Goal: Navigation & Orientation: Find specific page/section

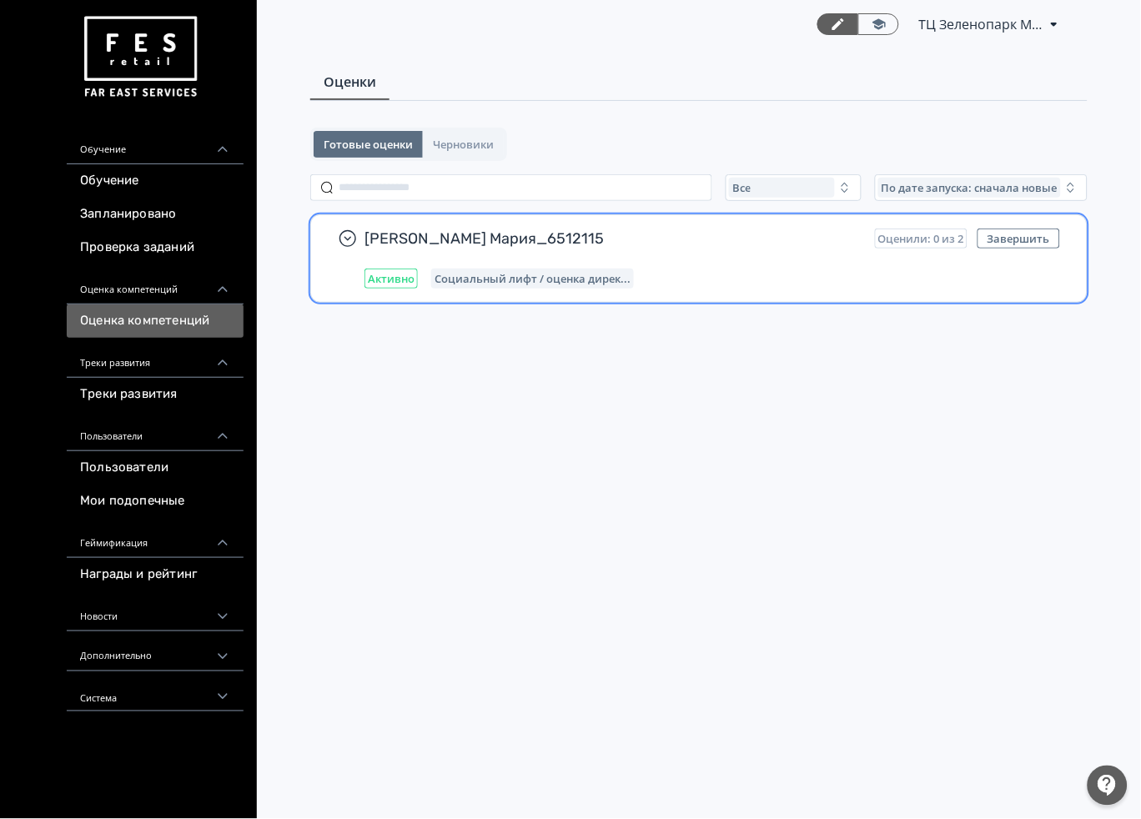
click at [713, 257] on div "Круглова Мария_6512115 Оценили: 0 из 2 Завершить Активно Социальный лифт / оцен…" at bounding box center [711, 258] width 695 height 60
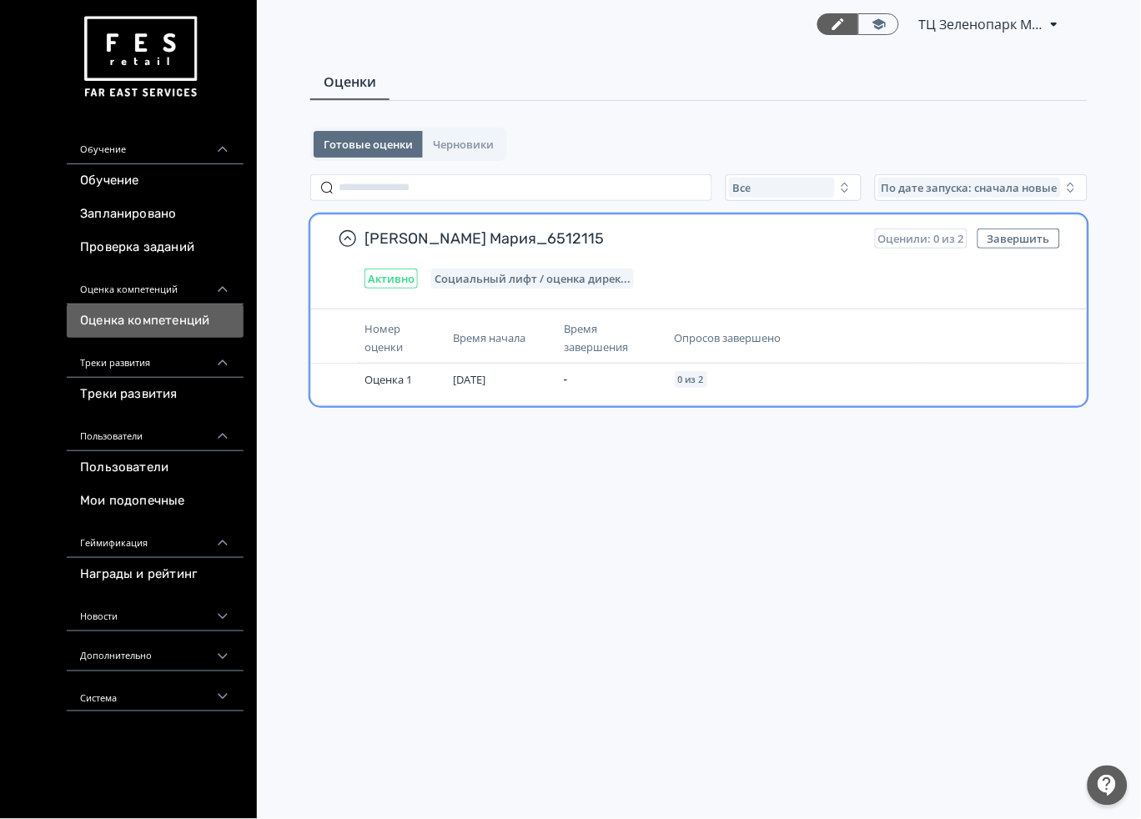
click at [485, 280] on span "Социальный лифт / оценка дирек..." at bounding box center [532, 278] width 196 height 13
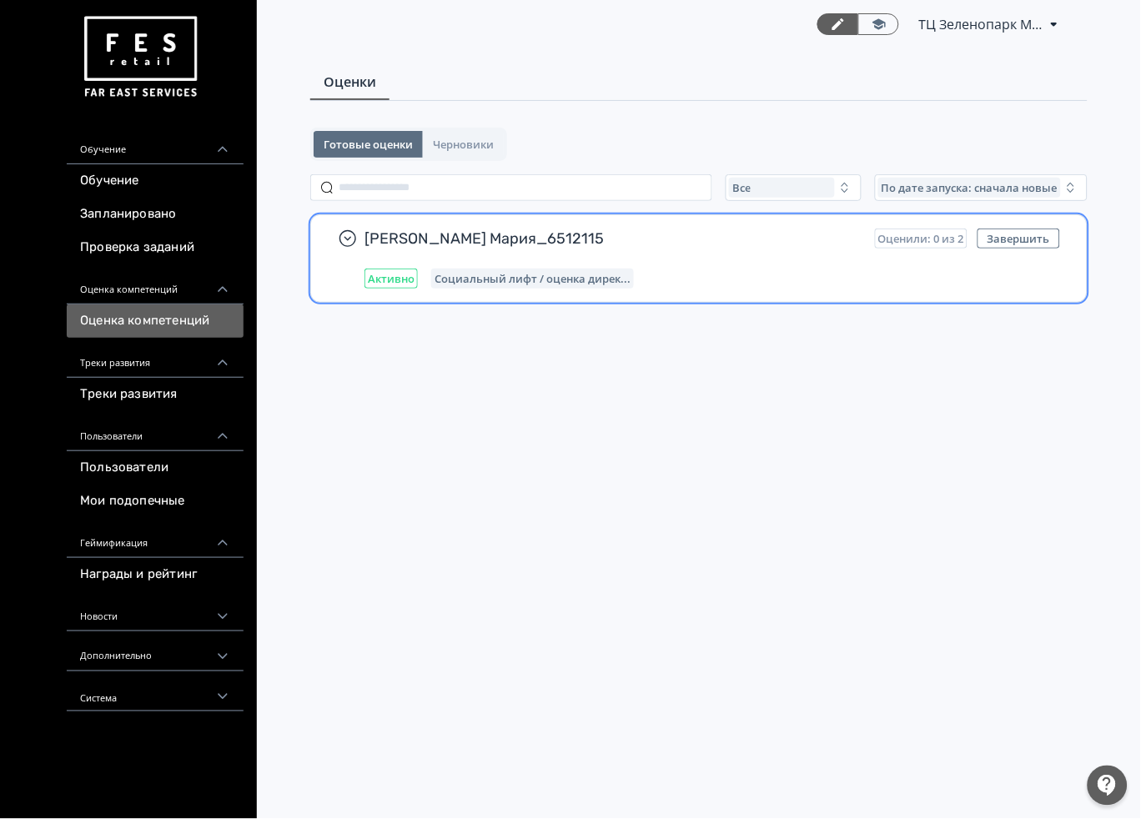
click at [485, 280] on span "Социальный лифт / оценка дирек..." at bounding box center [532, 278] width 196 height 13
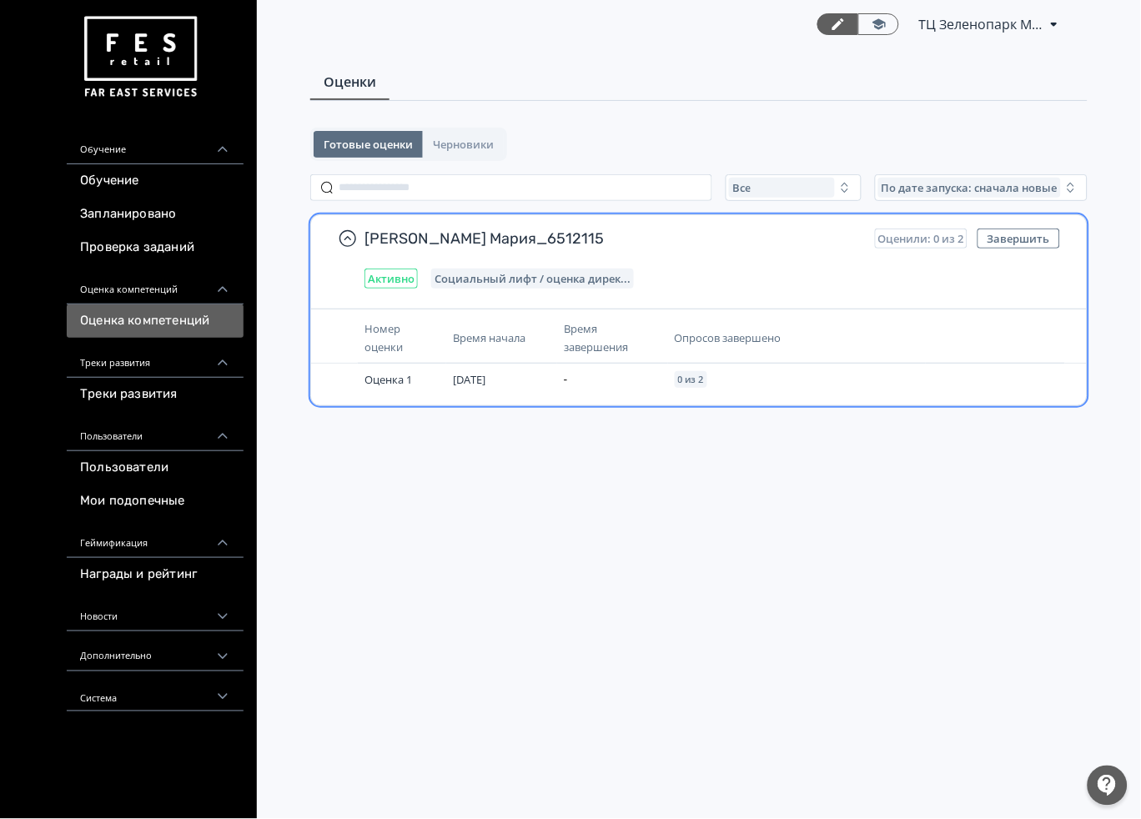
click at [474, 343] on span "Время начала" at bounding box center [489, 337] width 73 height 15
click at [413, 283] on div "Активно" at bounding box center [390, 278] width 53 height 20
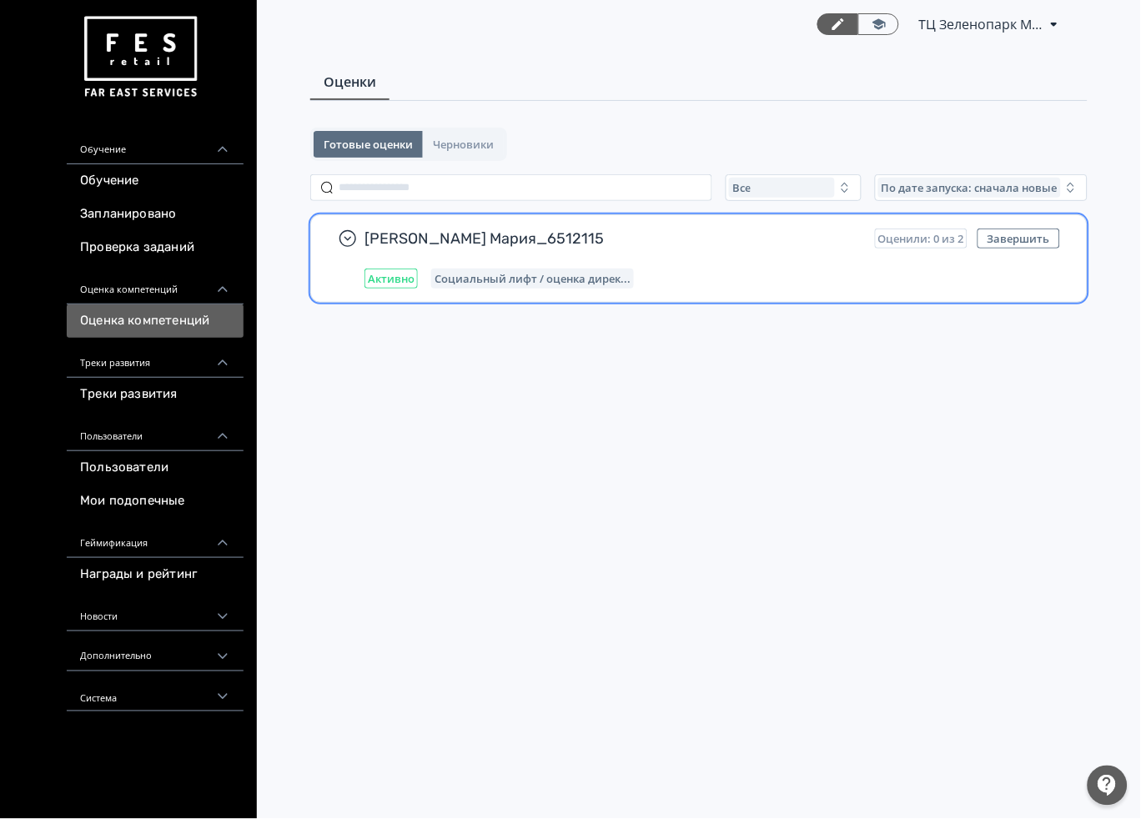
click at [513, 263] on div "Круглова Мария_6512115 Оценили: 0 из 2 Завершить Активно Социальный лифт / оцен…" at bounding box center [711, 258] width 695 height 60
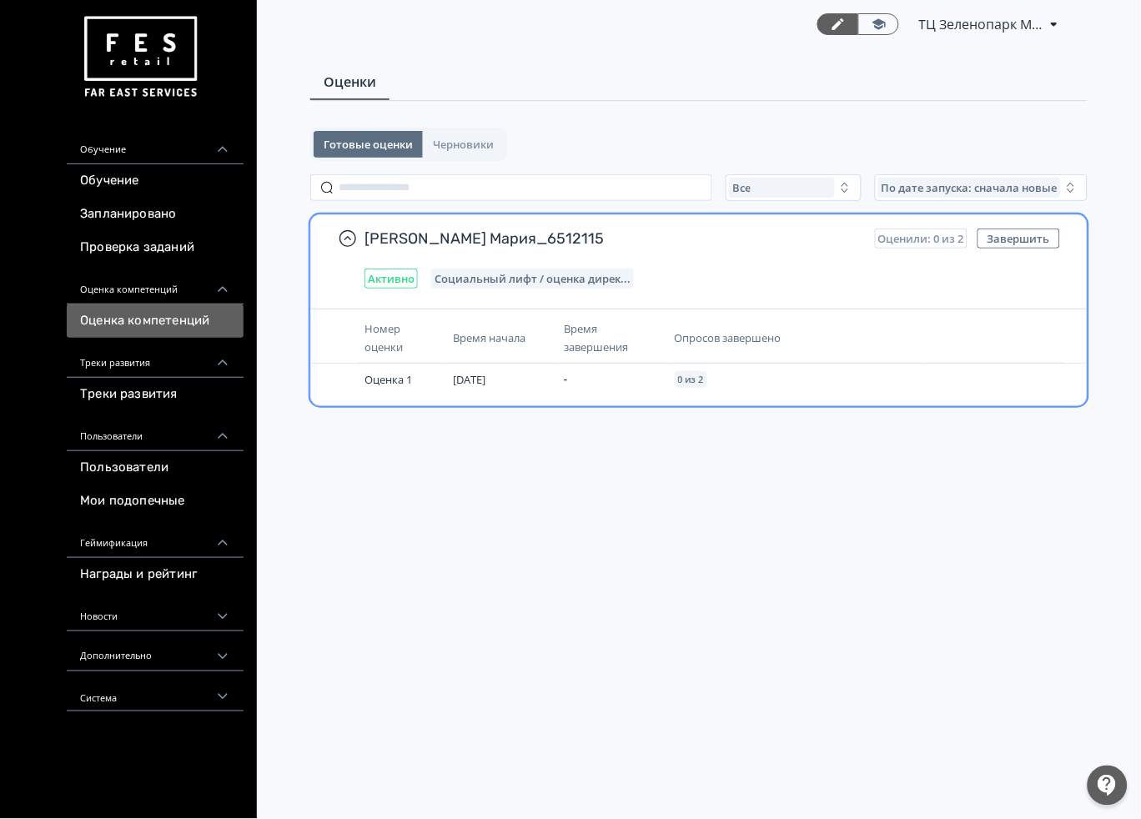
click at [903, 235] on span "Оценили: 0 из 2" at bounding box center [921, 238] width 86 height 13
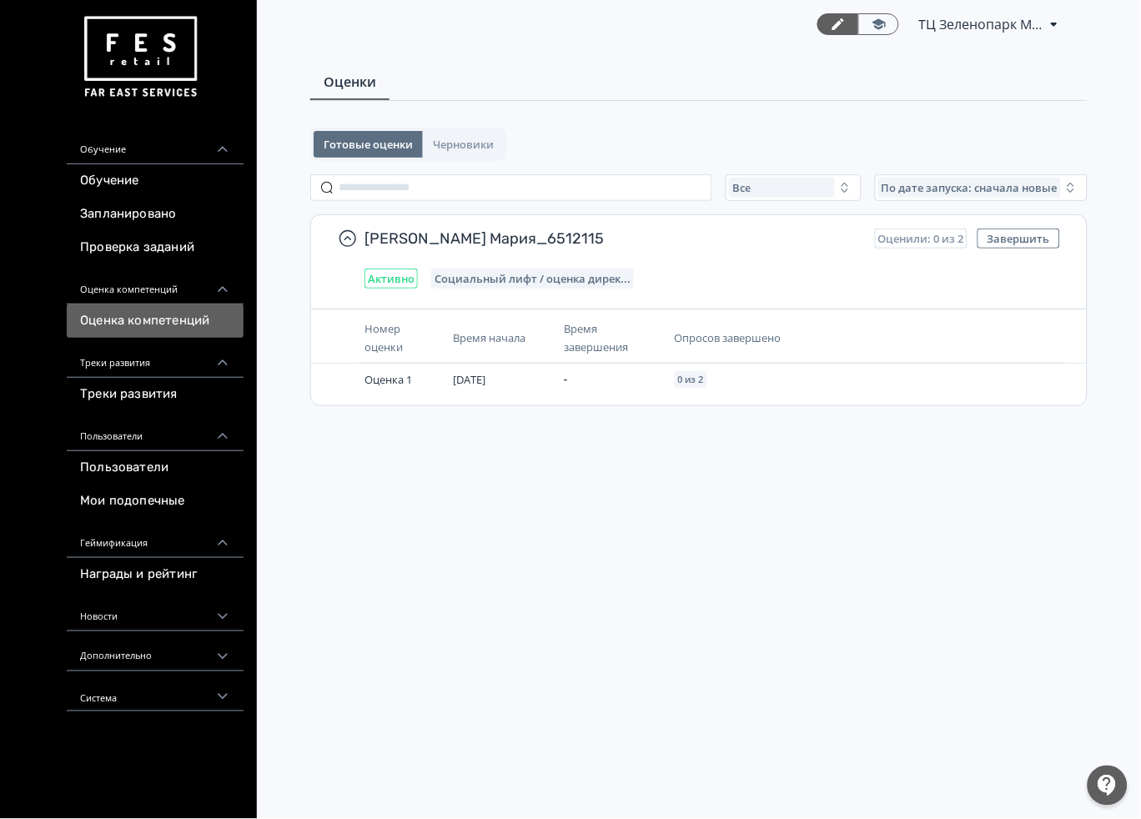
click at [1029, 26] on span "ТЦ Зеленопарк Москва CR 6512115" at bounding box center [981, 24] width 125 height 20
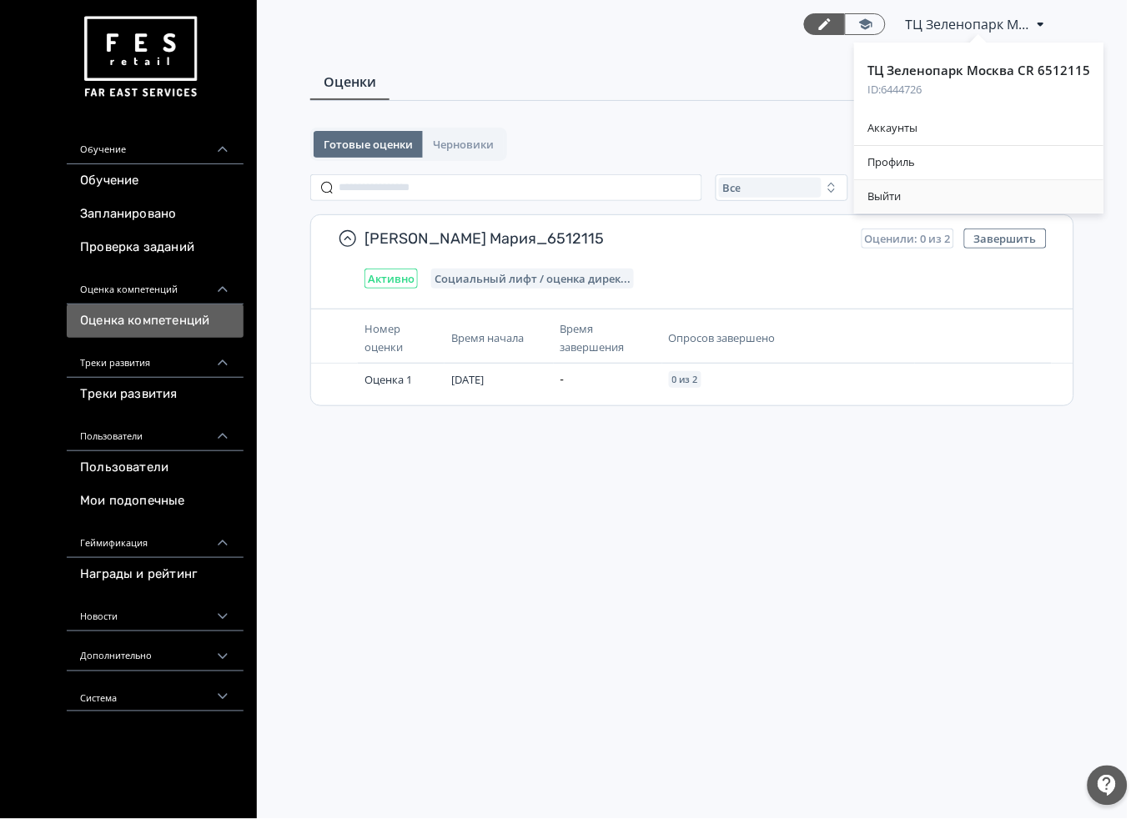
click at [915, 193] on div "Выйти" at bounding box center [978, 196] width 249 height 33
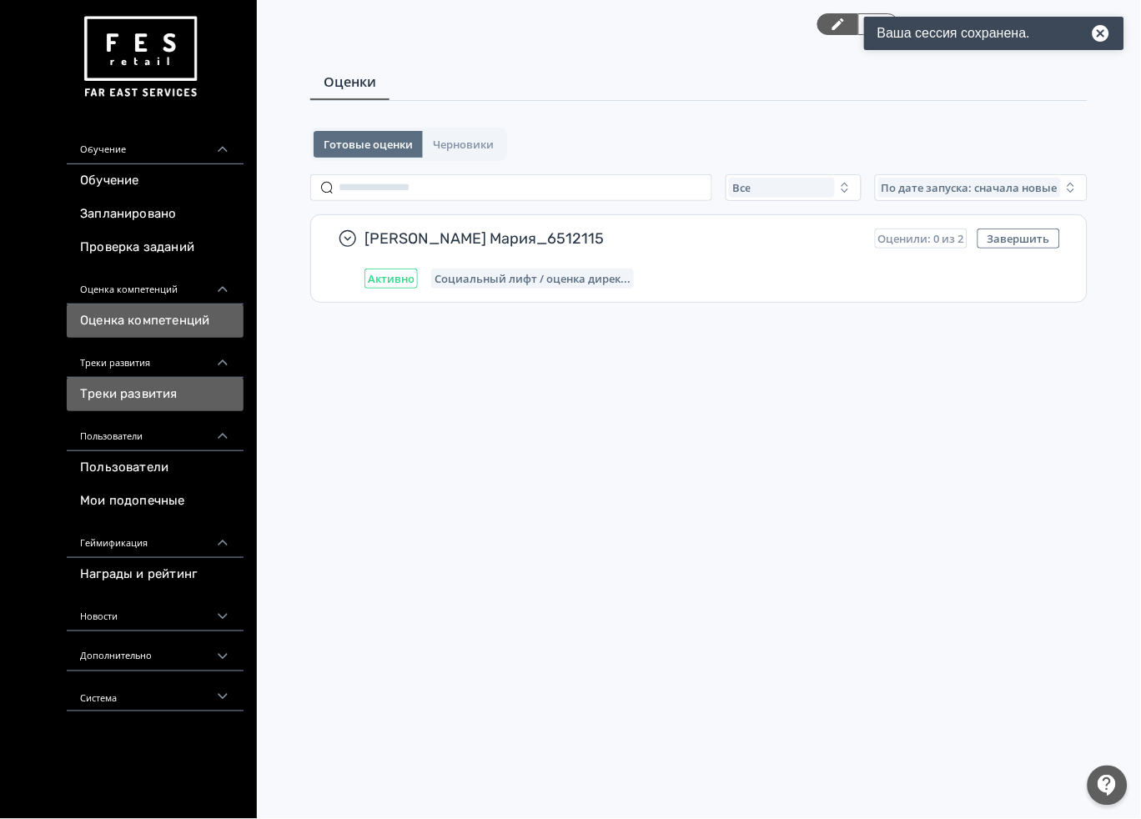
click at [162, 387] on link "Треки развития" at bounding box center [155, 394] width 177 height 33
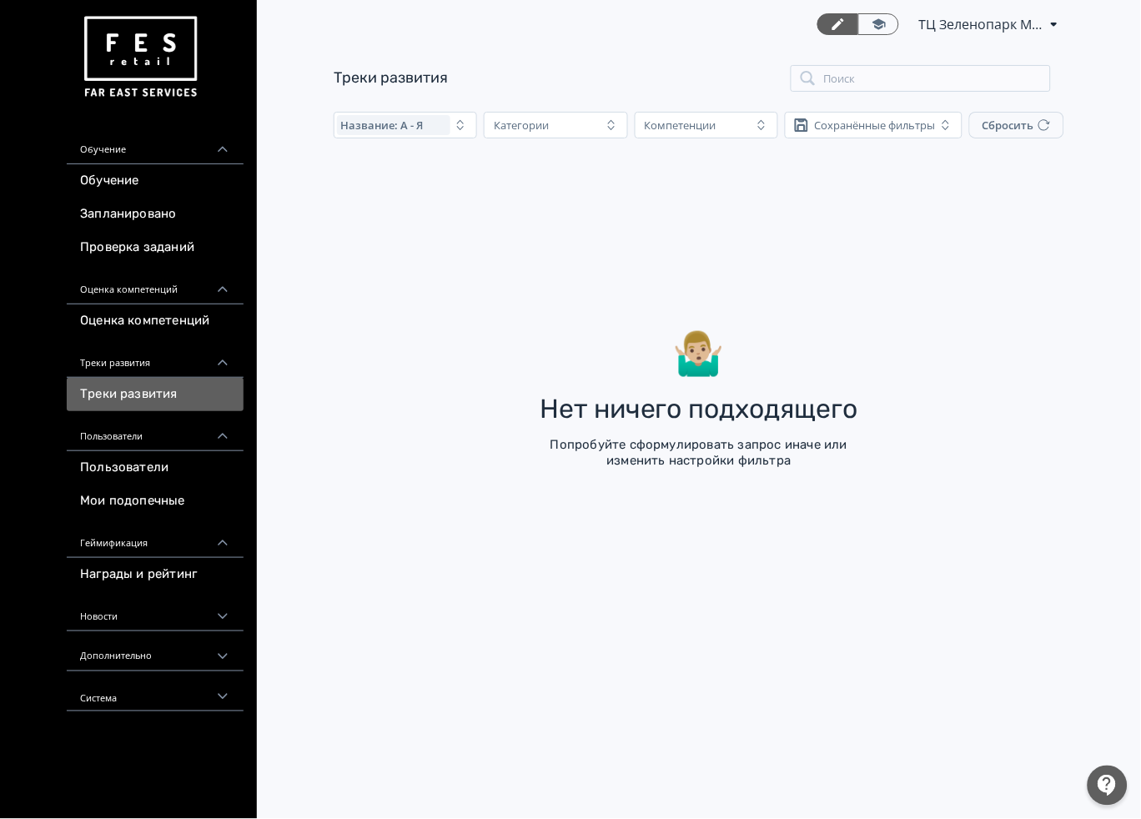
click at [123, 344] on div "Треки развития" at bounding box center [155, 358] width 177 height 40
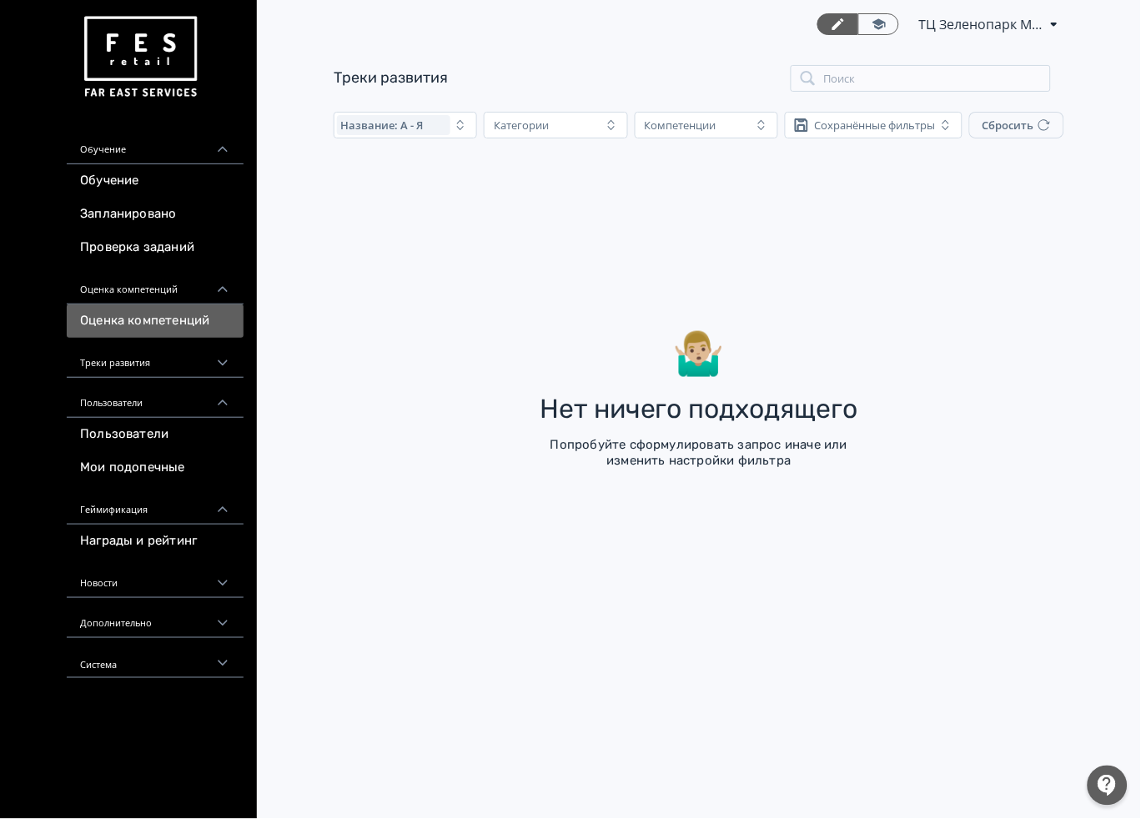
click at [133, 320] on link "Оценка компетенций" at bounding box center [155, 320] width 177 height 33
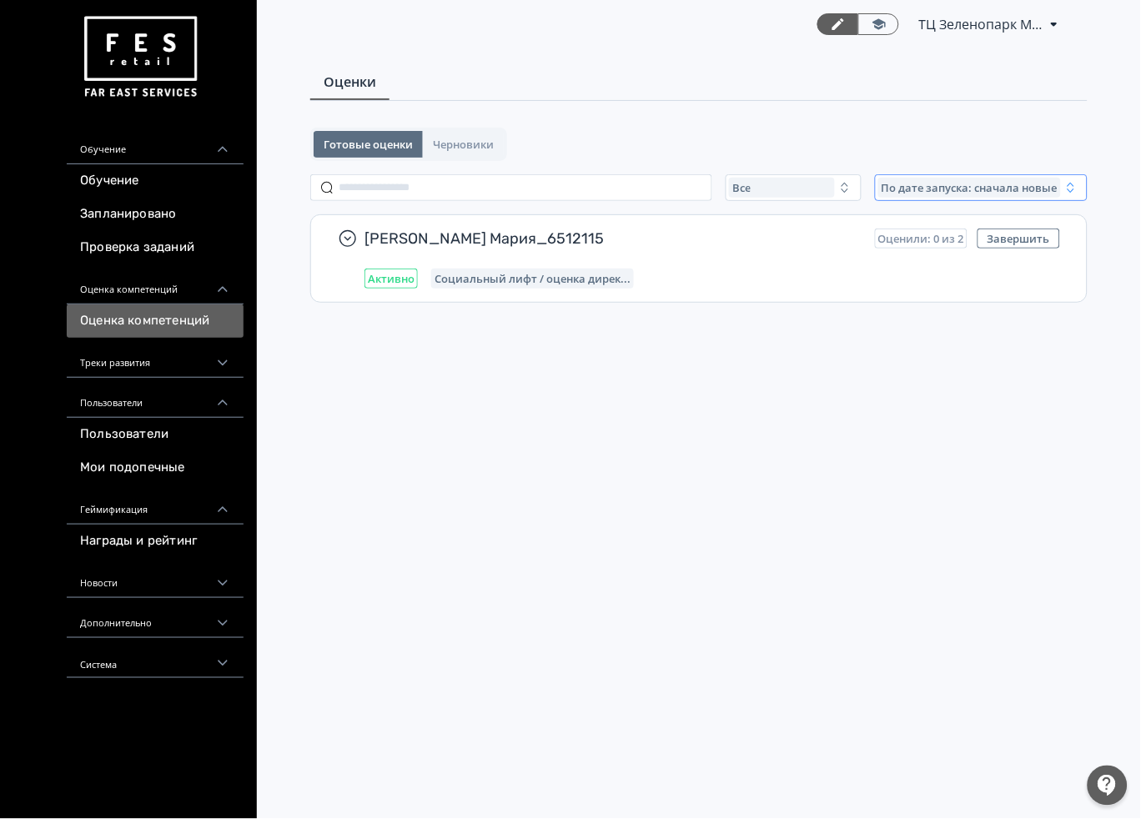
click at [990, 188] on span "По дате запуска: сначала новые" at bounding box center [969, 187] width 176 height 13
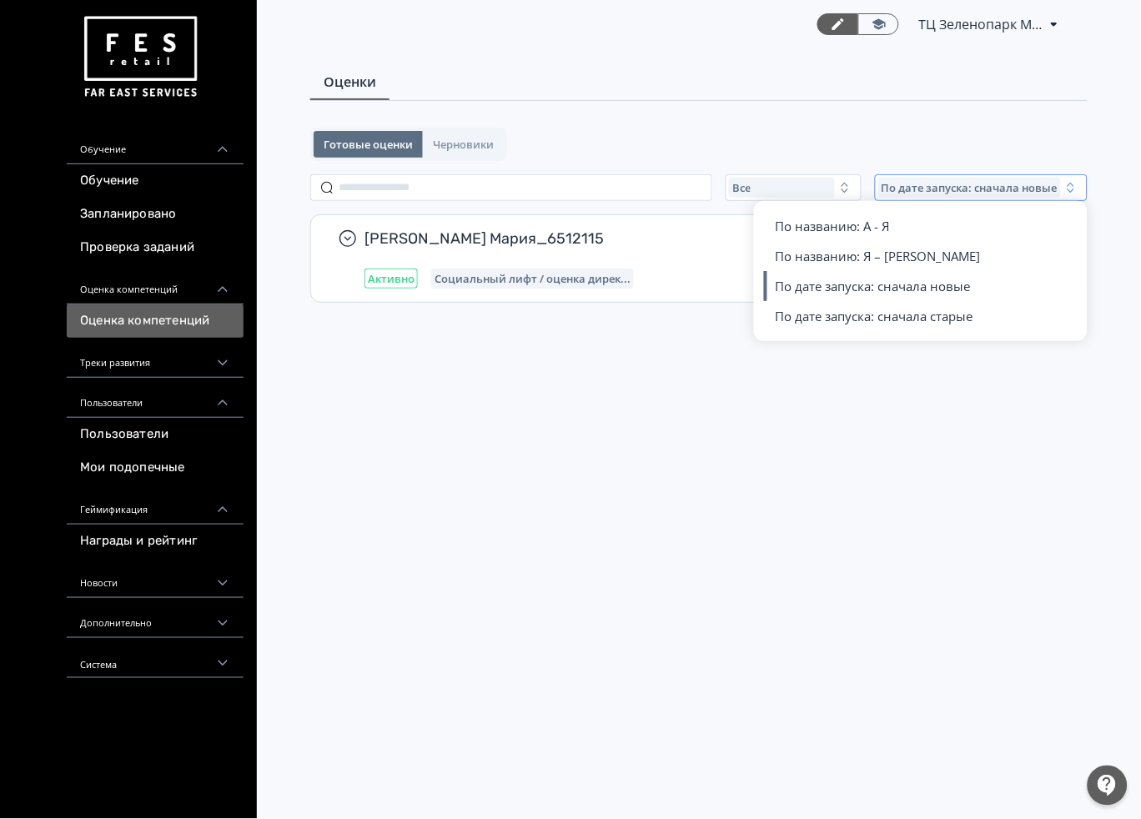
click at [990, 188] on span "По дате запуска: сначала новые" at bounding box center [969, 187] width 176 height 13
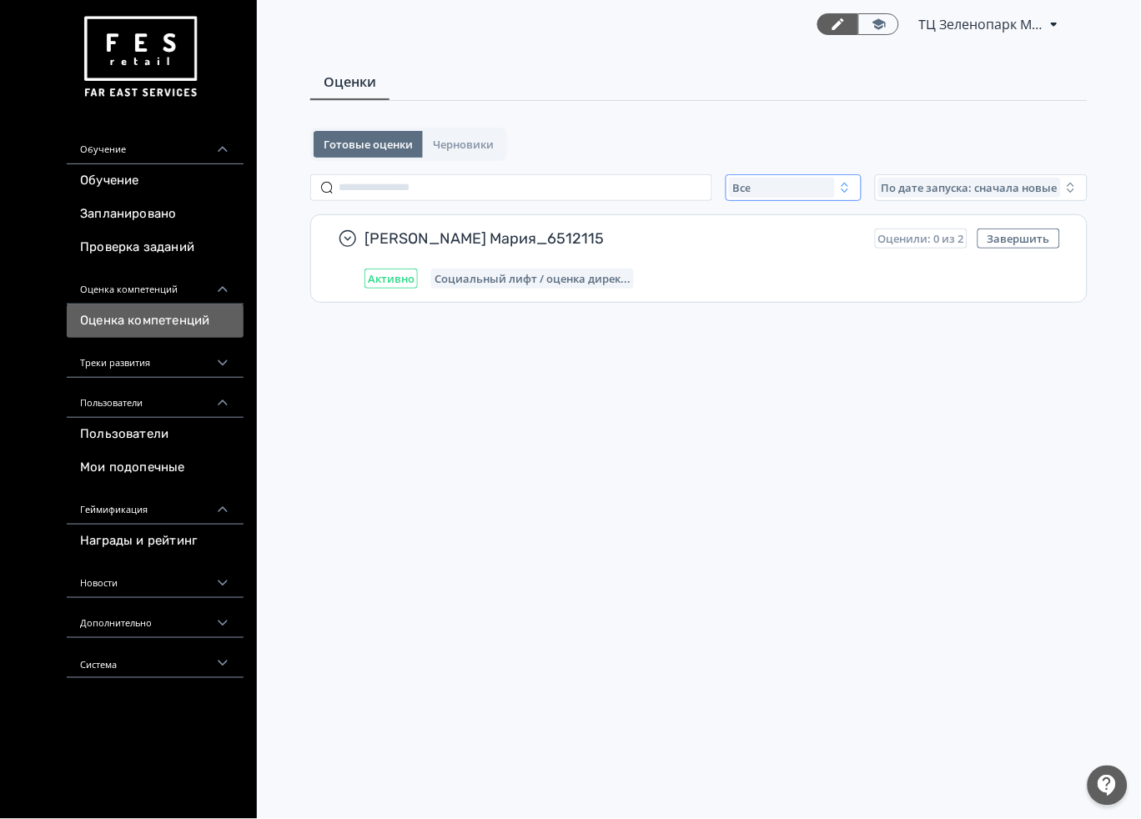
click at [832, 184] on div "Все" at bounding box center [782, 188] width 106 height 20
click at [409, 193] on input "text" at bounding box center [511, 187] width 402 height 27
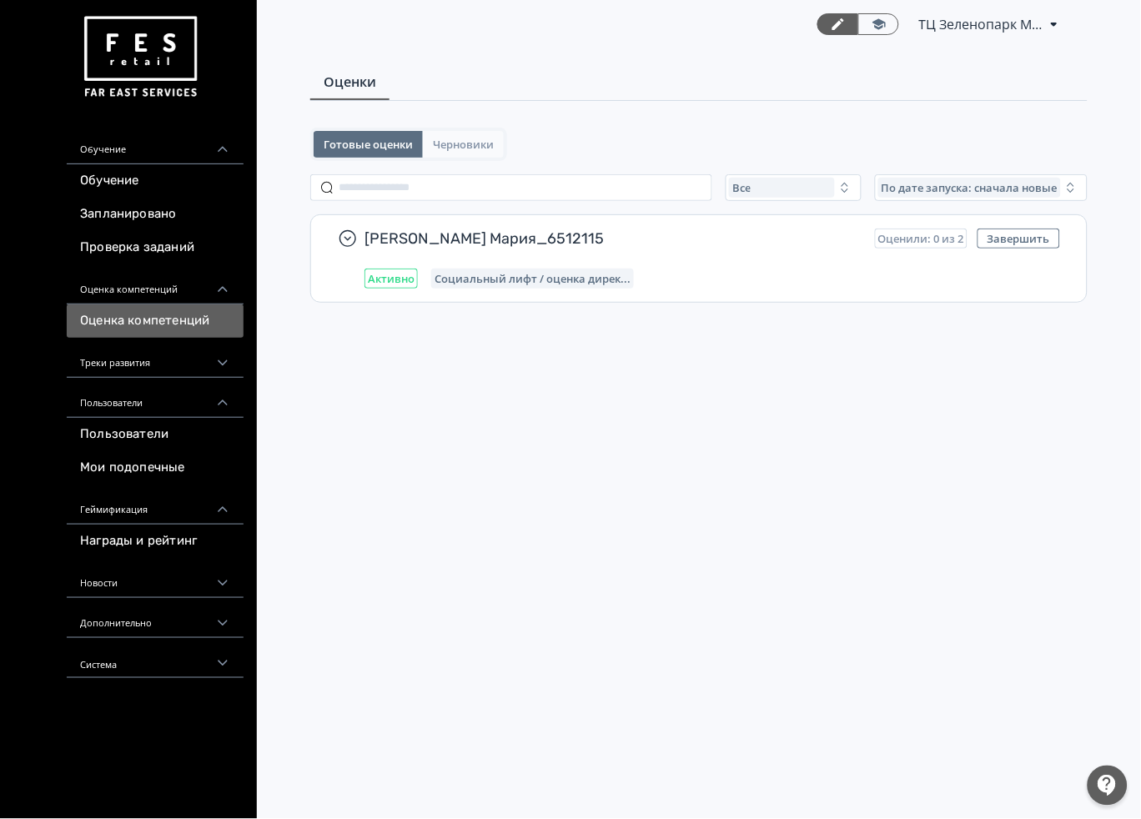
click at [469, 151] on button "Черновики" at bounding box center [463, 144] width 81 height 27
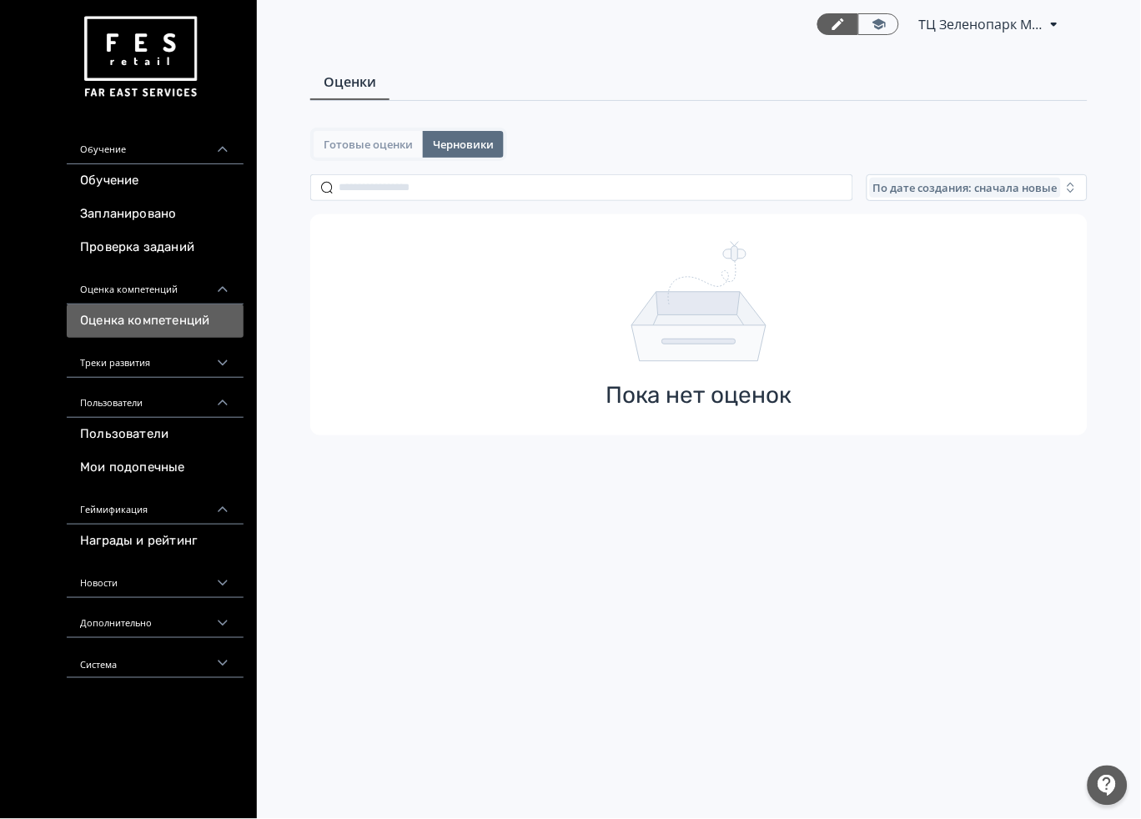
click at [400, 145] on span "Готовые оценки" at bounding box center [367, 144] width 89 height 13
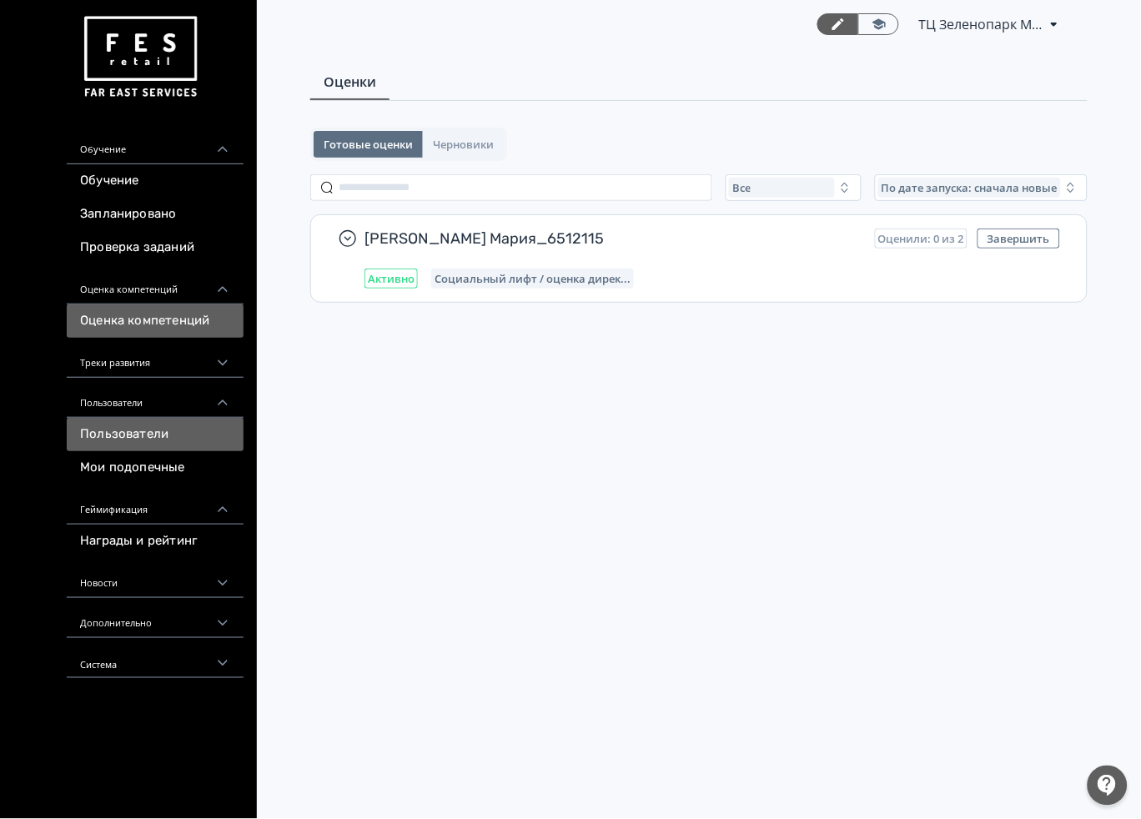
click at [129, 440] on link "Пользователи" at bounding box center [155, 434] width 177 height 33
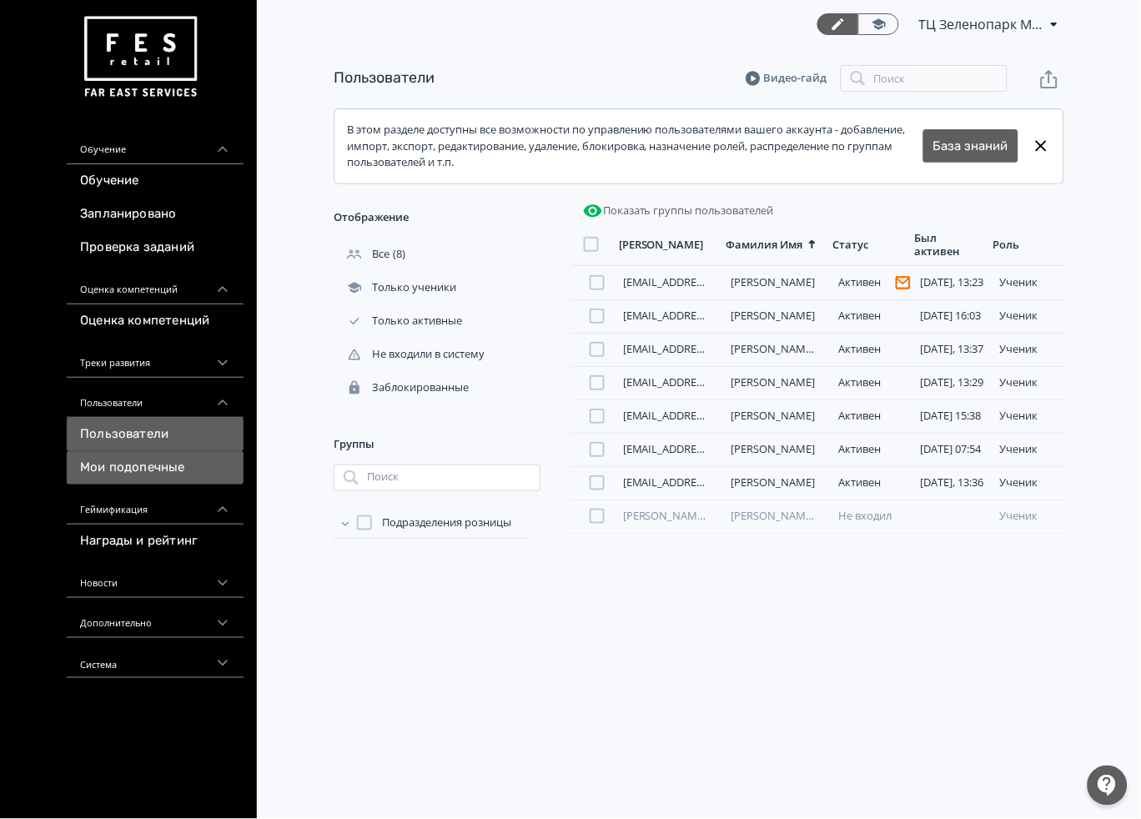
click at [128, 465] on link "Мои подопечные" at bounding box center [155, 467] width 177 height 33
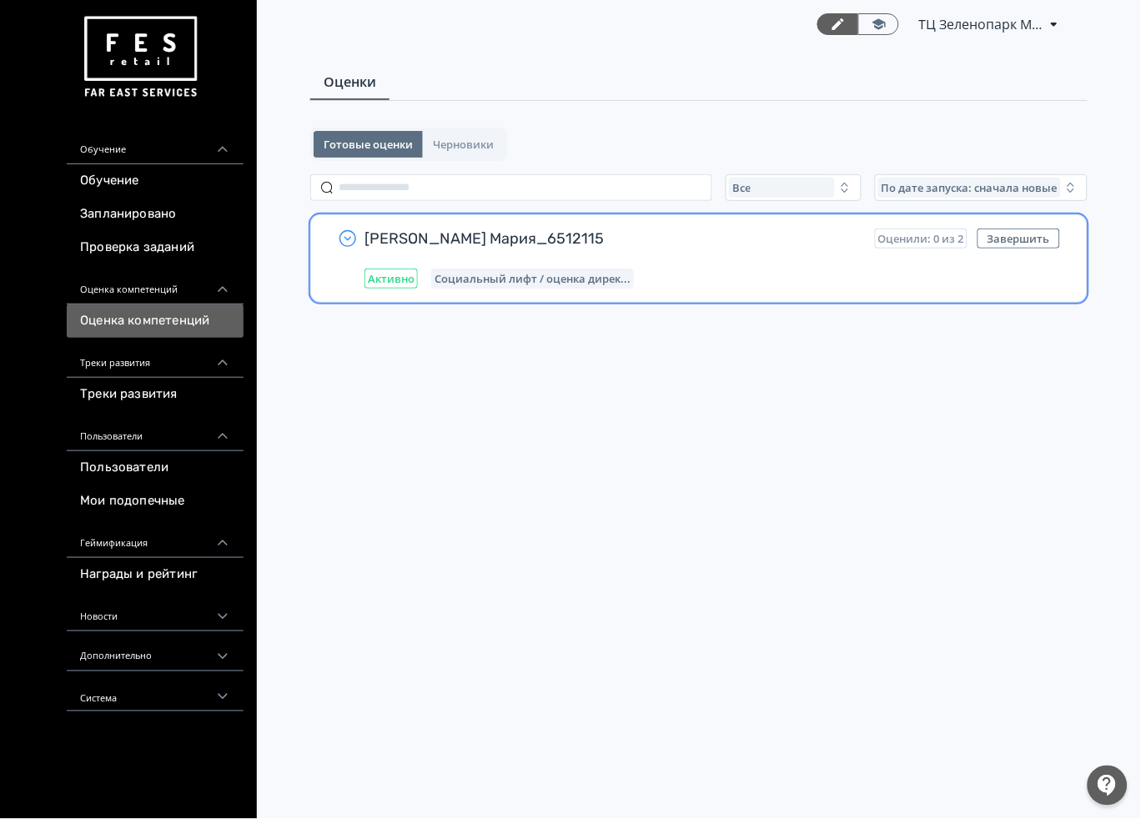
click at [342, 231] on icon "button" at bounding box center [347, 238] width 17 height 17
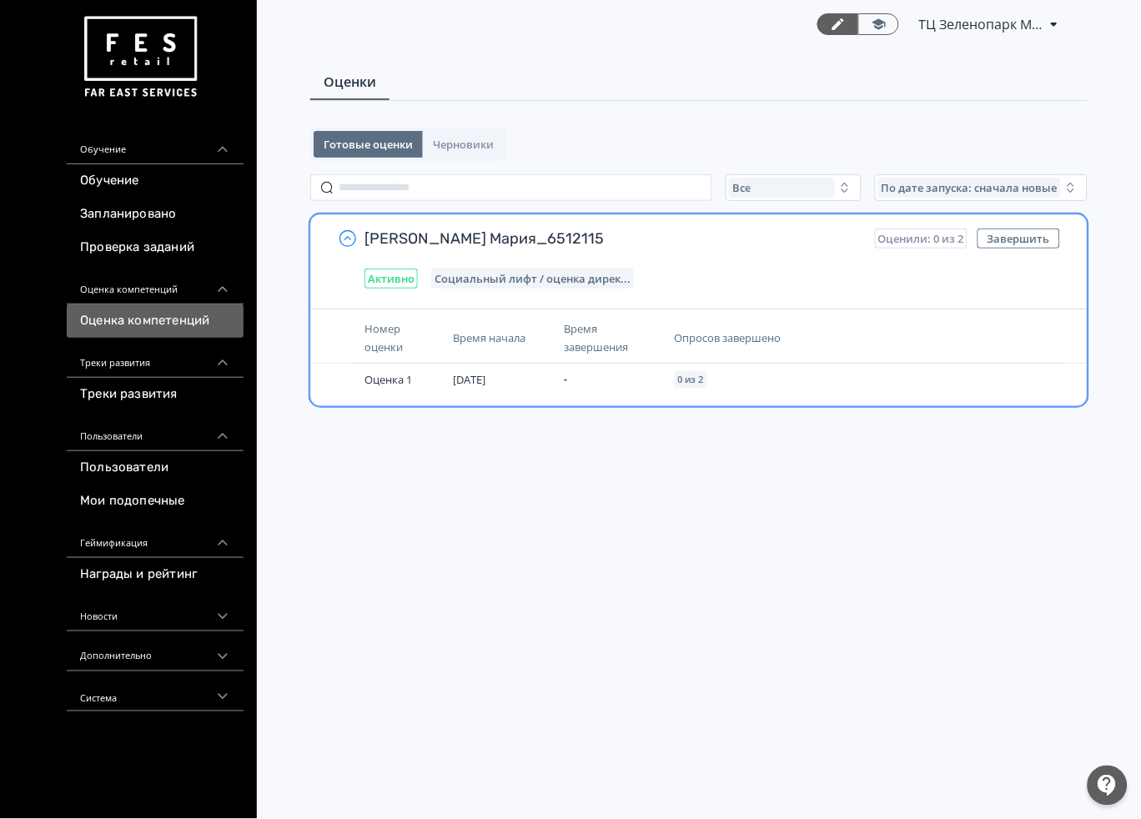
click at [344, 236] on icon "button" at bounding box center [348, 238] width 20 height 20
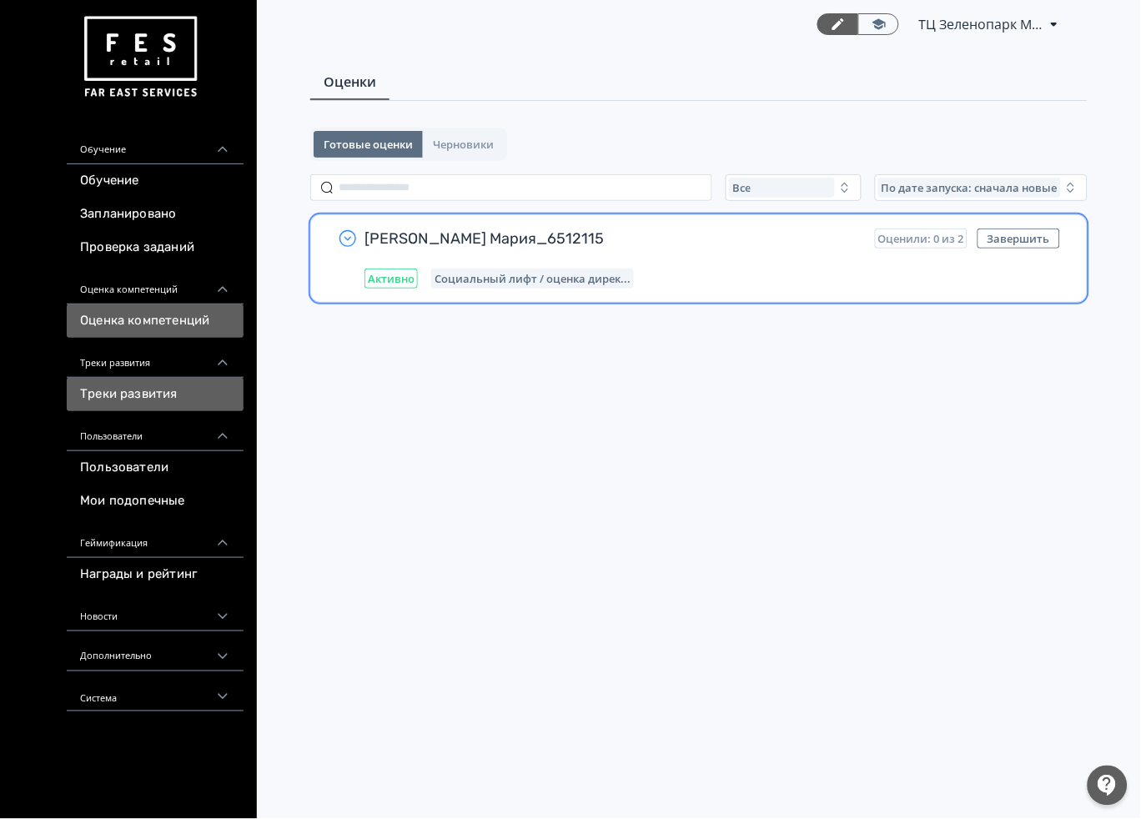
click at [123, 382] on link "Треки развития" at bounding box center [155, 394] width 177 height 33
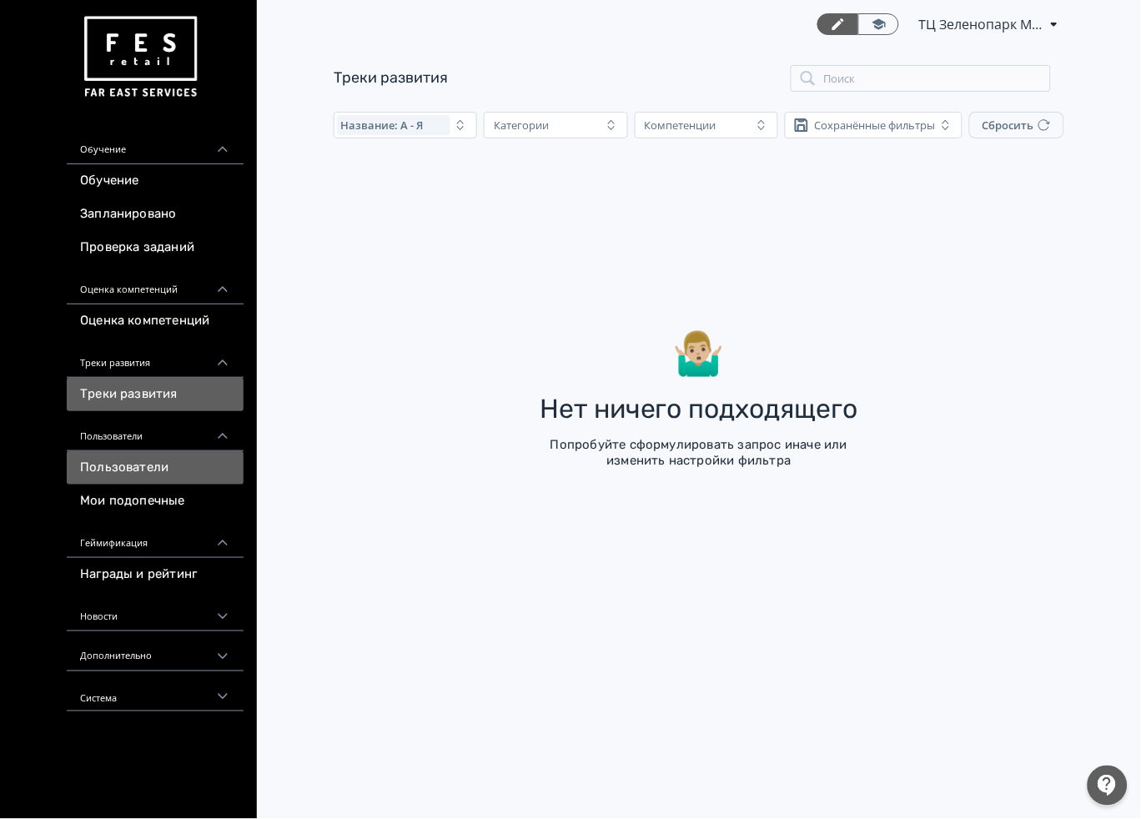
click at [133, 468] on link "Пользователи" at bounding box center [155, 467] width 177 height 33
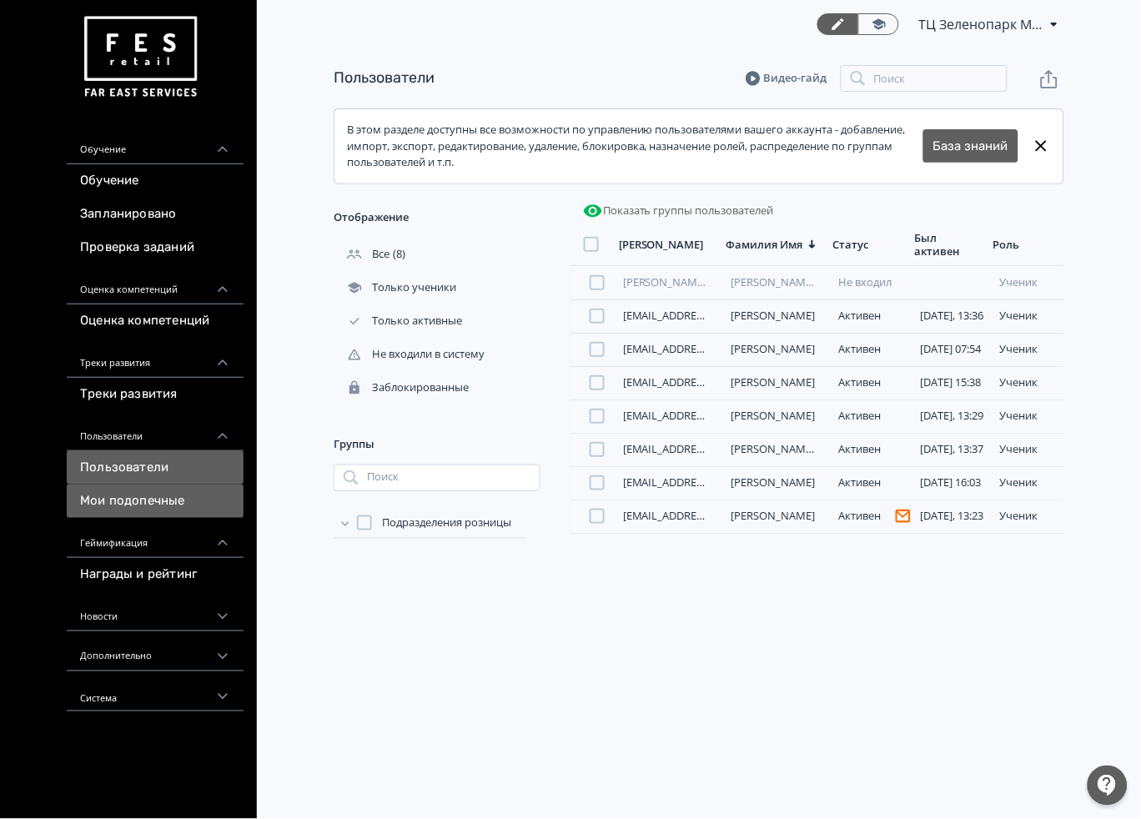
click at [144, 513] on link "Мои подопечные" at bounding box center [155, 500] width 177 height 33
